Goal: Transaction & Acquisition: Subscribe to service/newsletter

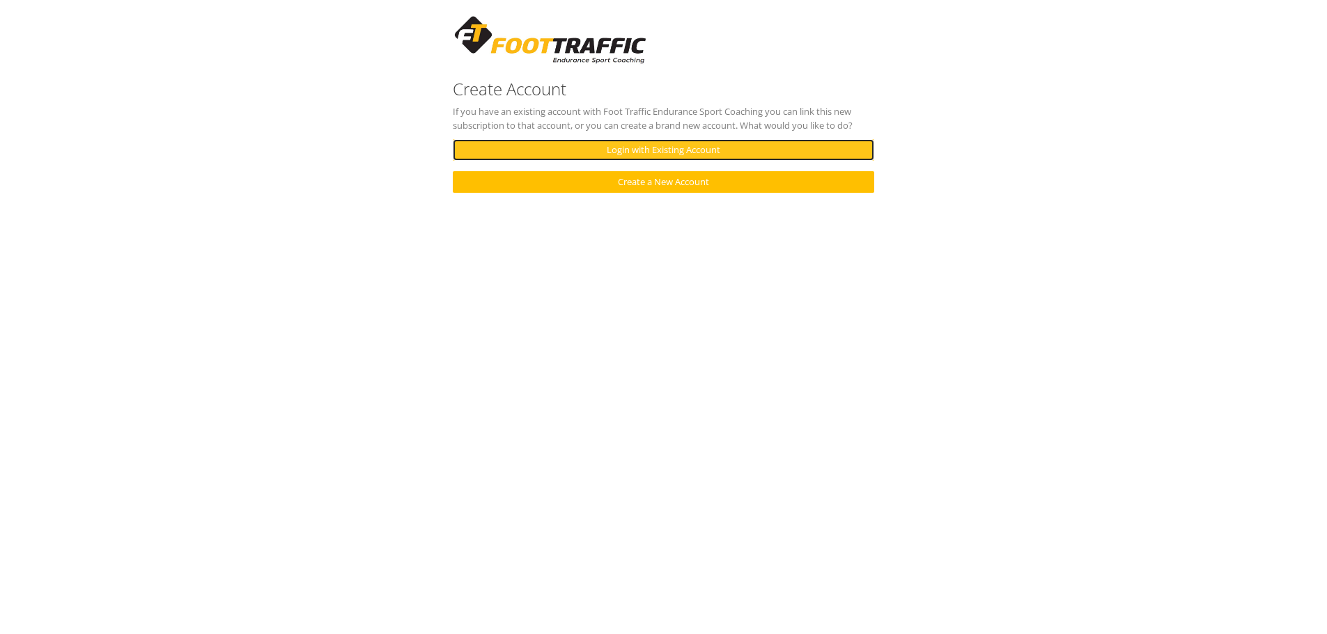
click at [646, 150] on link "Login with Existing Account" at bounding box center [663, 150] width 421 height 22
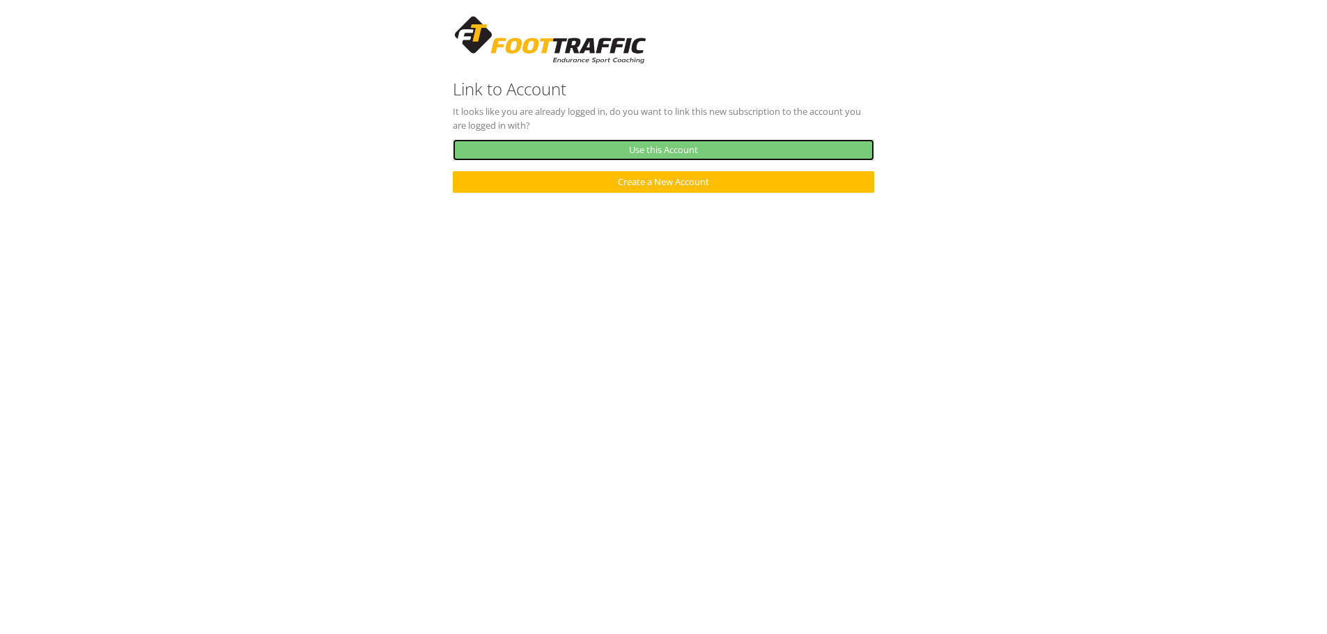
click at [610, 148] on link "Use this Account" at bounding box center [663, 150] width 421 height 22
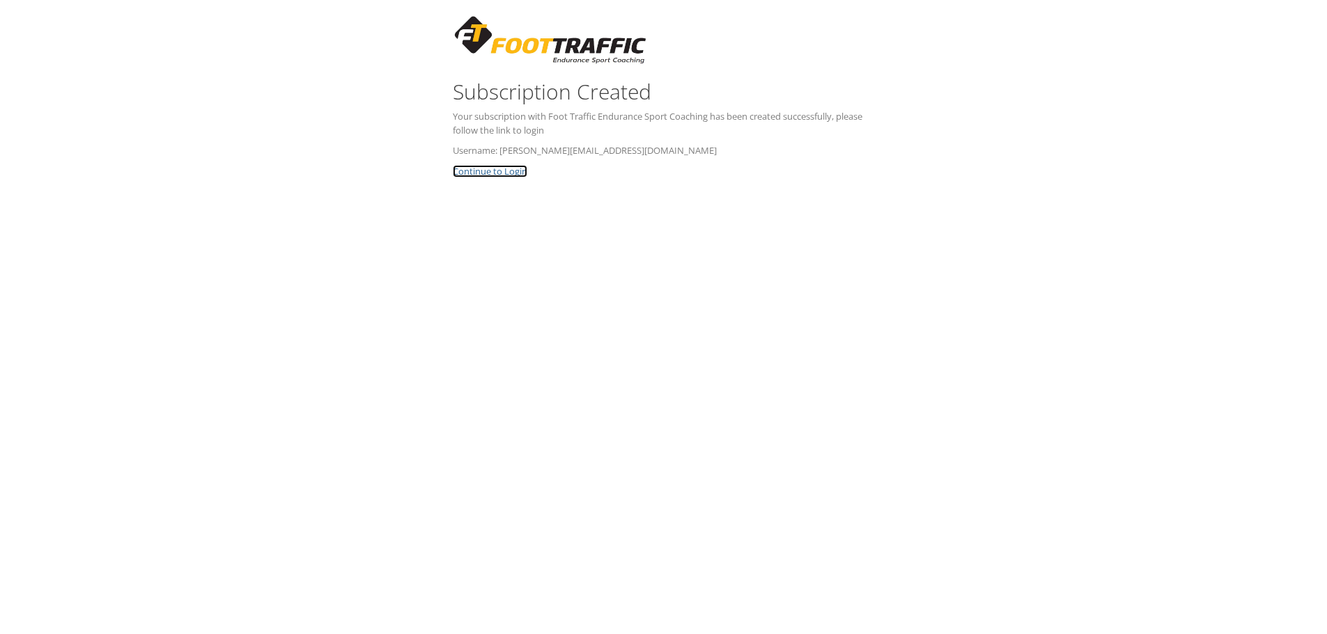
click at [489, 171] on link "Continue to Login" at bounding box center [490, 171] width 75 height 13
